Goal: Transaction & Acquisition: Purchase product/service

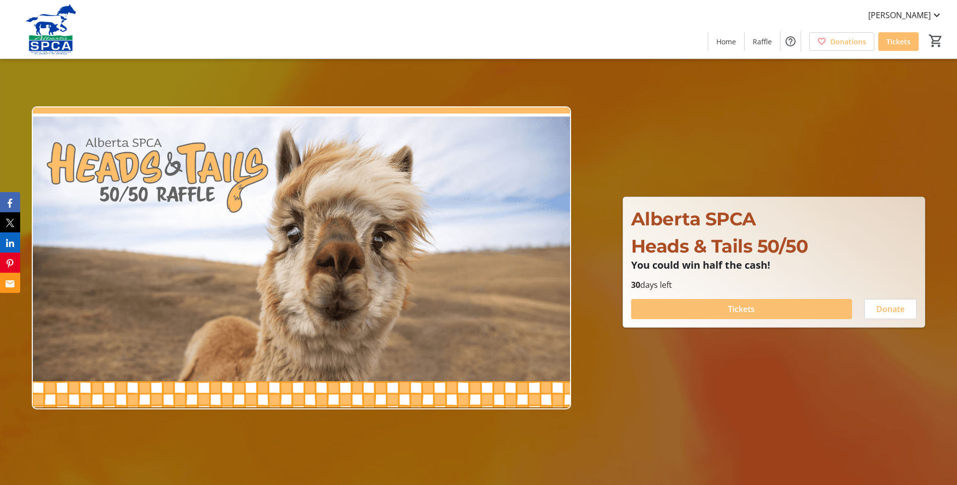
click at [764, 310] on span at bounding box center [741, 309] width 221 height 24
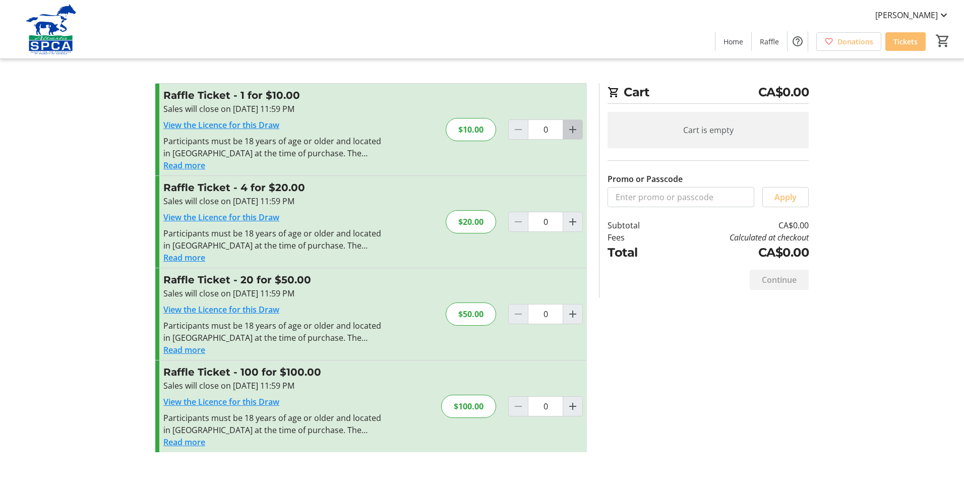
click at [569, 128] on mat-icon "Increment by one" at bounding box center [573, 130] width 12 height 12
type input "1"
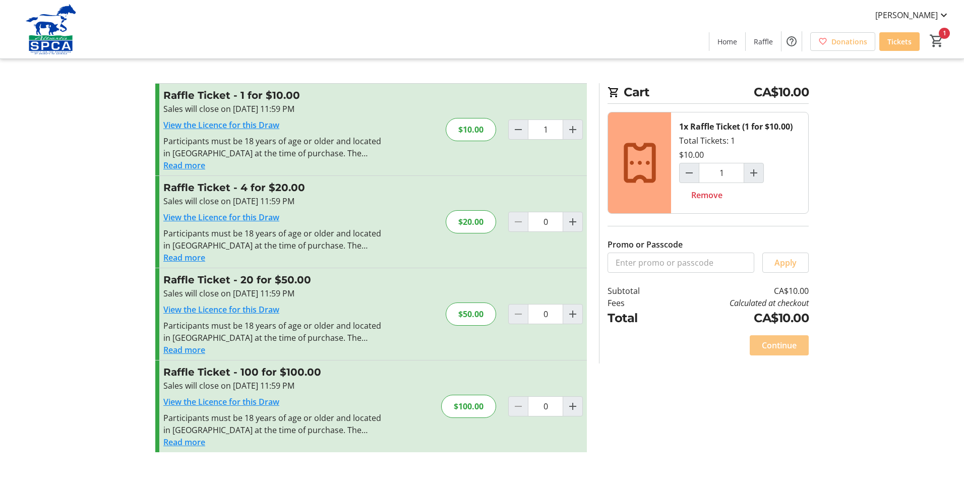
click at [783, 338] on span at bounding box center [779, 345] width 59 height 24
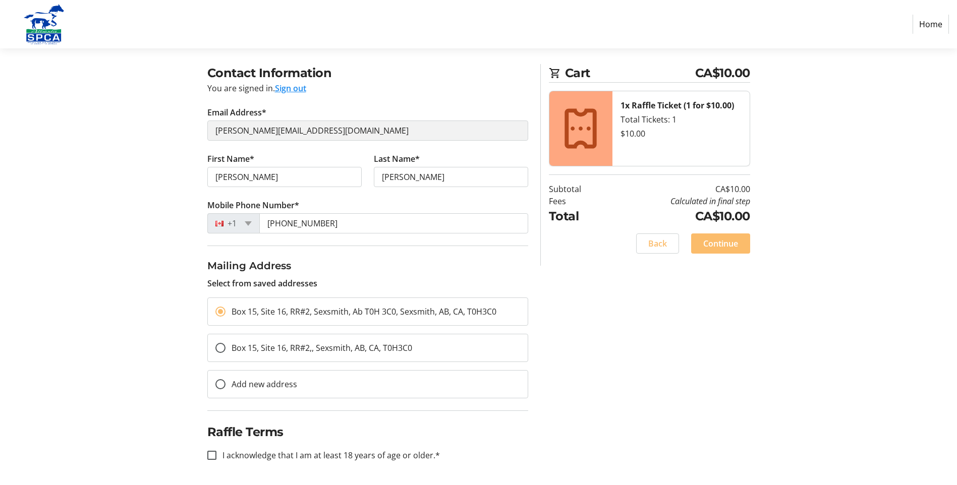
scroll to position [69, 0]
click at [215, 451] on div at bounding box center [211, 454] width 9 height 9
click at [213, 455] on input "I acknowledge that I am at least 18 years of age or older.*" at bounding box center [211, 454] width 9 height 9
checkbox input "true"
click at [729, 246] on span "Continue" at bounding box center [720, 243] width 35 height 12
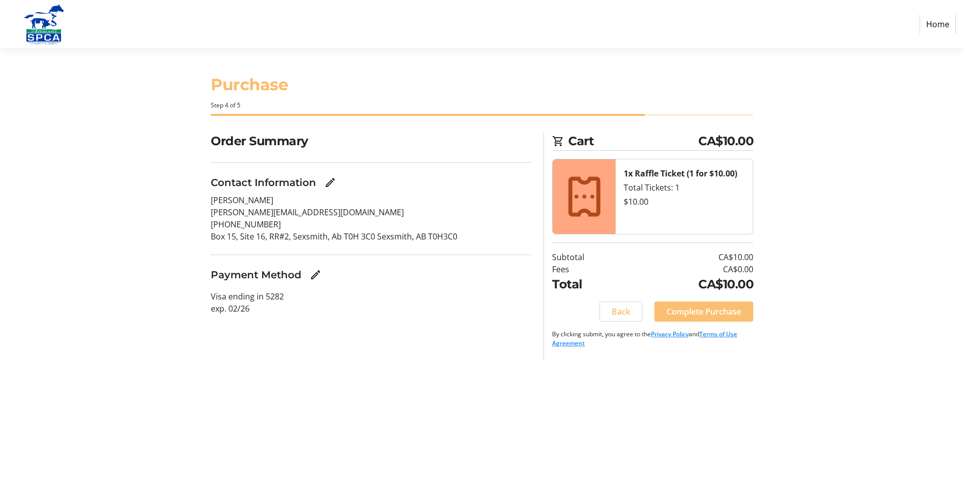
click at [719, 308] on span "Complete Purchase" at bounding box center [704, 312] width 75 height 12
